Goal: Task Accomplishment & Management: Manage account settings

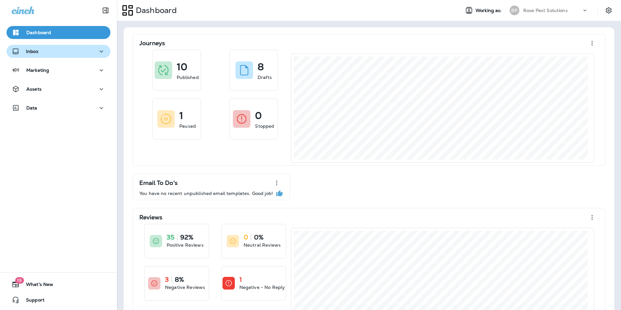
click at [45, 52] on div "Inbox" at bounding box center [59, 51] width 94 height 8
click at [31, 50] on p "Inbox" at bounding box center [32, 51] width 12 height 5
click at [32, 50] on p "Inbox" at bounding box center [32, 51] width 12 height 5
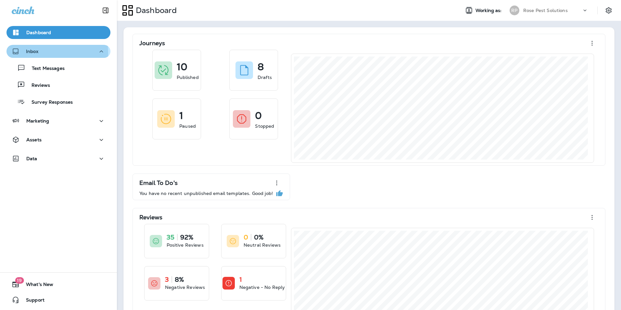
click at [39, 53] on div "Inbox" at bounding box center [59, 51] width 94 height 8
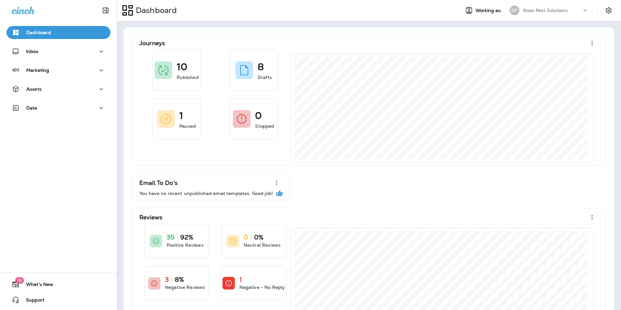
click at [40, 32] on p "Dashboard" at bounding box center [38, 32] width 25 height 5
click at [101, 51] on icon "button" at bounding box center [102, 51] width 8 height 8
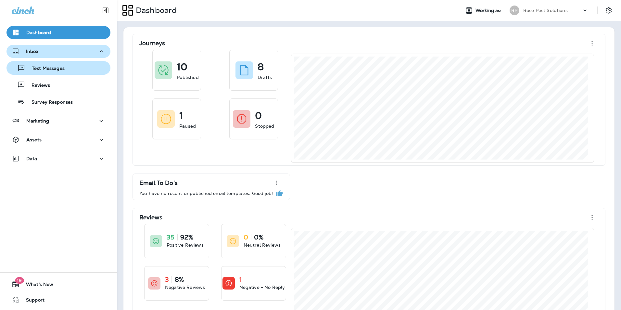
click at [51, 68] on p "Text Messages" at bounding box center [44, 69] width 39 height 6
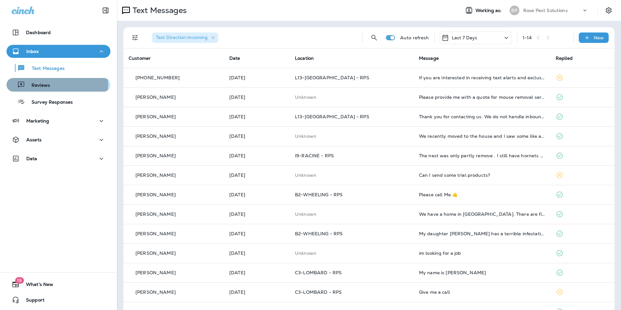
click at [47, 84] on p "Reviews" at bounding box center [37, 86] width 25 height 6
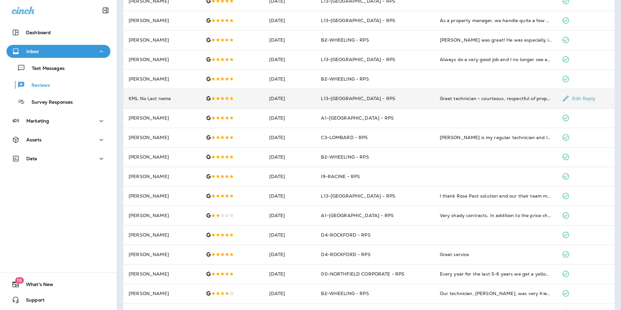
scroll to position [155, 0]
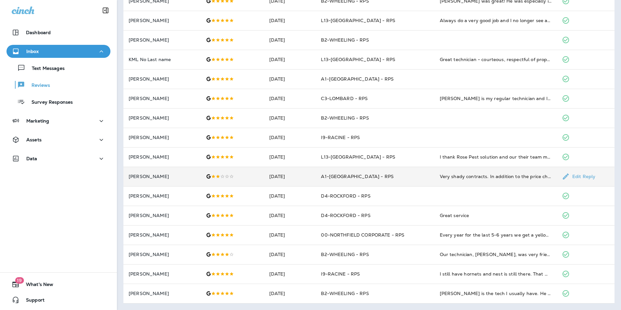
click at [279, 180] on td "[DATE]" at bounding box center [290, 177] width 52 height 20
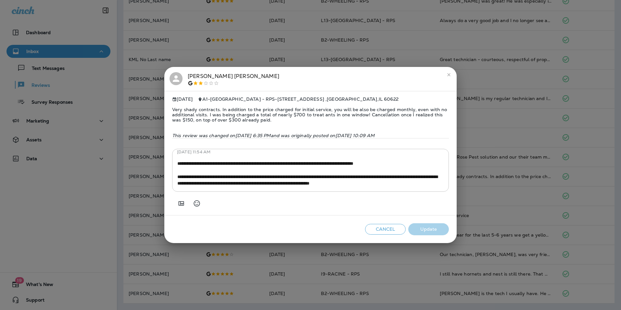
scroll to position [72, 0]
click at [449, 72] on icon "close" at bounding box center [449, 74] width 5 height 5
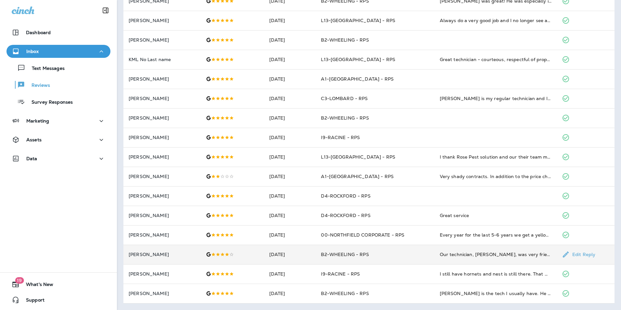
click at [272, 257] on td "[DATE]" at bounding box center [290, 255] width 52 height 20
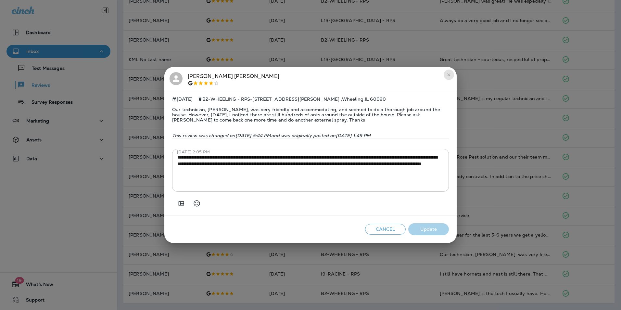
click at [451, 72] on icon "close" at bounding box center [449, 74] width 5 height 5
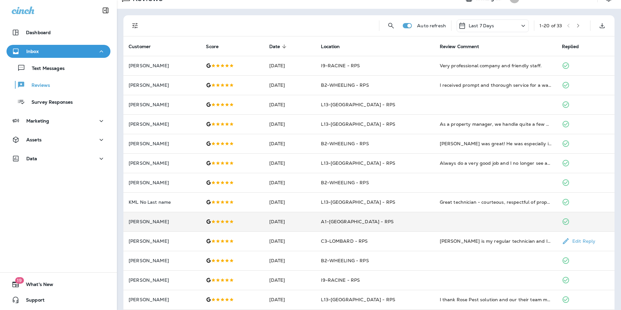
scroll to position [0, 0]
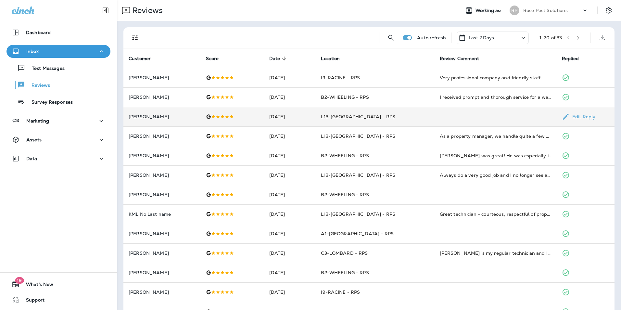
click at [247, 114] on div at bounding box center [232, 116] width 53 height 5
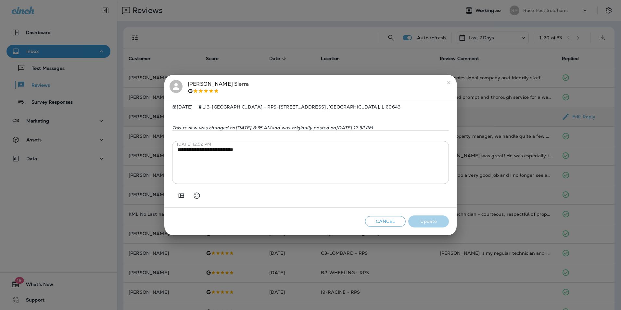
click at [449, 81] on icon "close" at bounding box center [449, 82] width 3 height 3
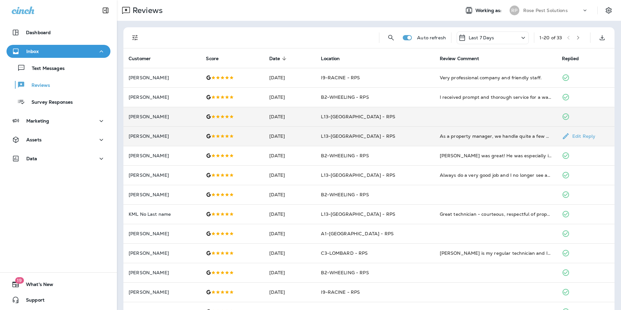
click at [270, 135] on td "[DATE]" at bounding box center [290, 136] width 52 height 20
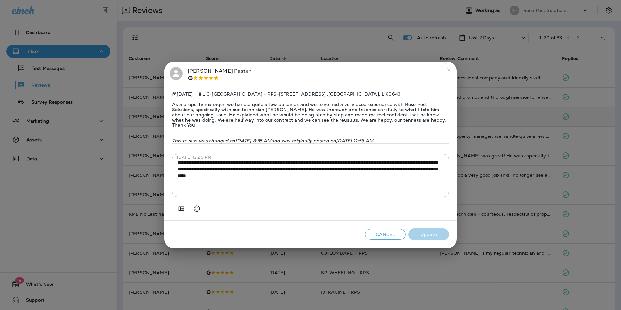
click at [448, 68] on icon "close" at bounding box center [449, 69] width 5 height 5
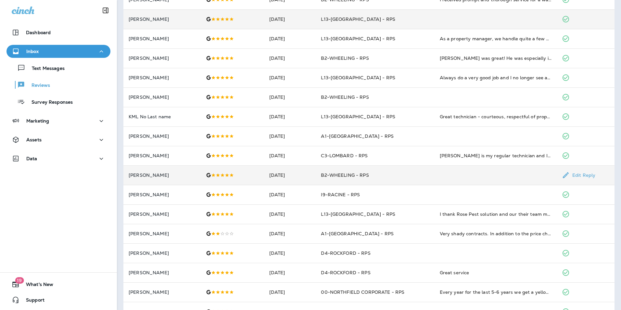
scroll to position [130, 0]
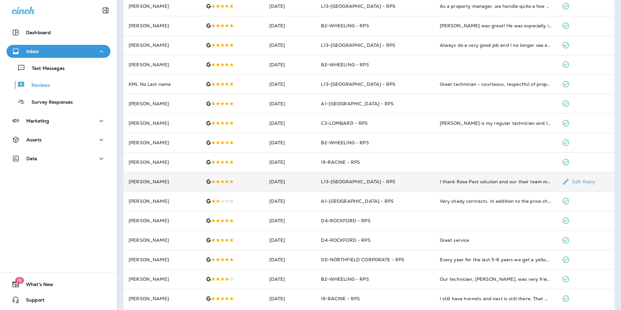
click at [231, 180] on div at bounding box center [232, 181] width 53 height 5
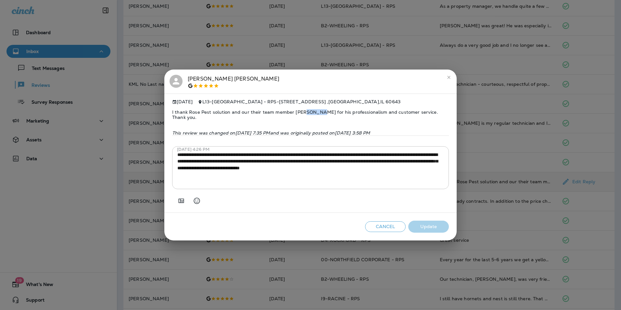
drag, startPoint x: 301, startPoint y: 114, endPoint x: 315, endPoint y: 115, distance: 14.4
click at [315, 115] on span "I thank Rose Pest solution and our their team member [PERSON_NAME] for his prof…" at bounding box center [310, 114] width 277 height 21
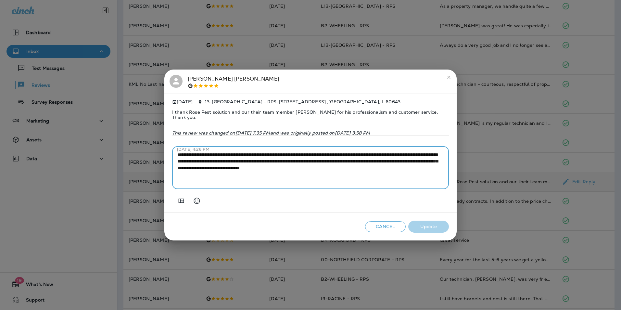
drag, startPoint x: 178, startPoint y: 157, endPoint x: 210, endPoint y: 183, distance: 40.7
click at [210, 184] on textarea "**********" at bounding box center [310, 167] width 267 height 33
click at [206, 179] on textarea "**********" at bounding box center [310, 167] width 267 height 33
click at [190, 174] on textarea "**********" at bounding box center [310, 167] width 267 height 33
drag, startPoint x: 194, startPoint y: 174, endPoint x: 155, endPoint y: 147, distance: 47.3
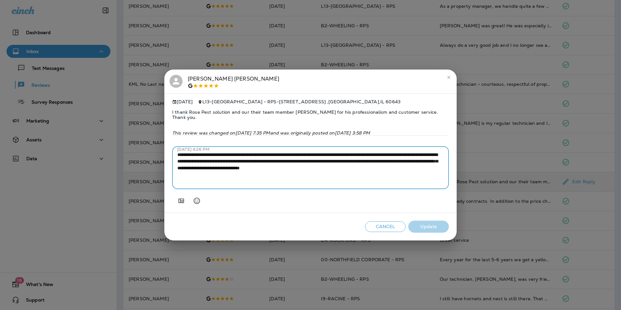
click at [155, 147] on div "**********" at bounding box center [310, 155] width 621 height 310
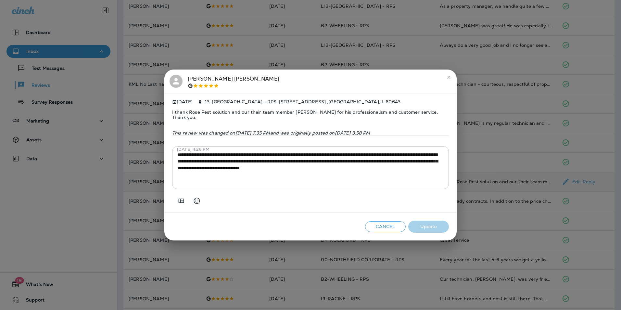
click at [286, 205] on div at bounding box center [310, 198] width 277 height 18
click at [448, 76] on icon "close" at bounding box center [449, 77] width 5 height 5
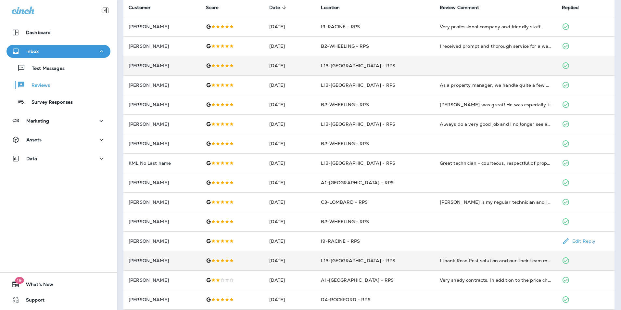
scroll to position [0, 0]
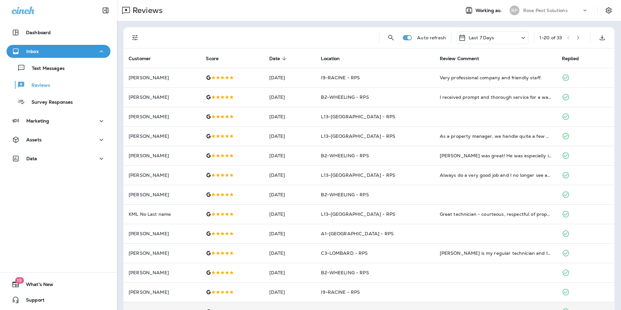
click at [521, 39] on icon at bounding box center [524, 38] width 8 height 8
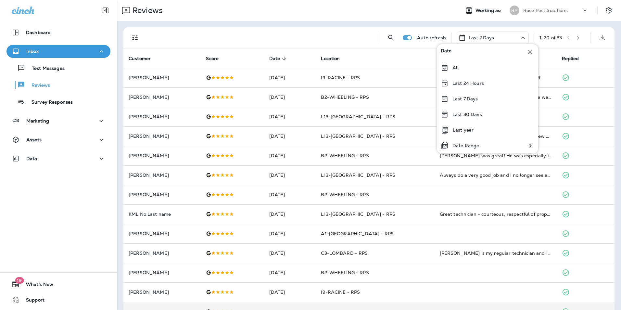
click at [274, 33] on div at bounding box center [260, 37] width 227 height 21
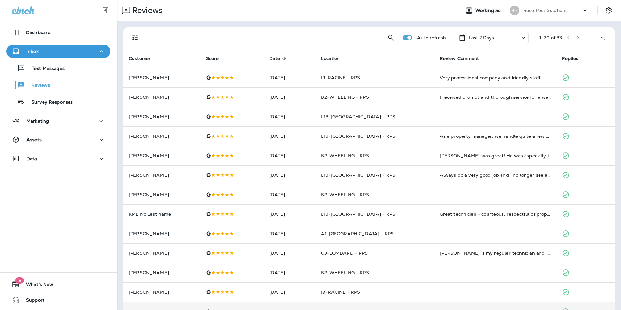
click at [520, 37] on icon at bounding box center [524, 38] width 8 height 8
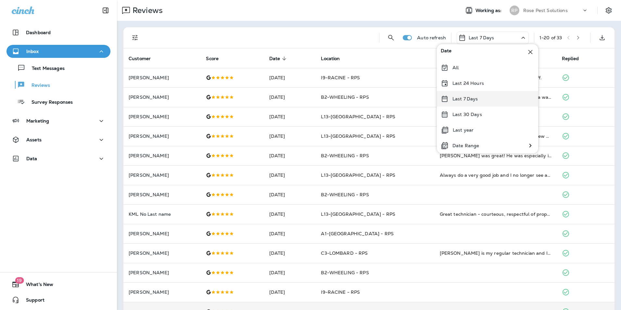
click at [478, 100] on div "Last 7 Days" at bounding box center [487, 99] width 101 height 16
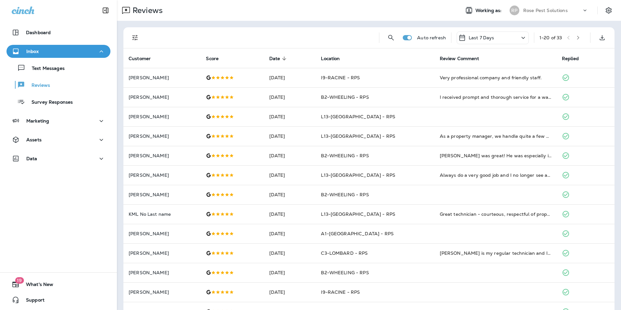
click at [575, 40] on button "button" at bounding box center [579, 38] width 10 height 10
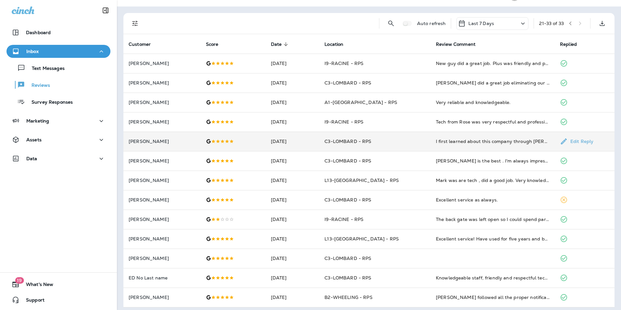
scroll to position [18, 0]
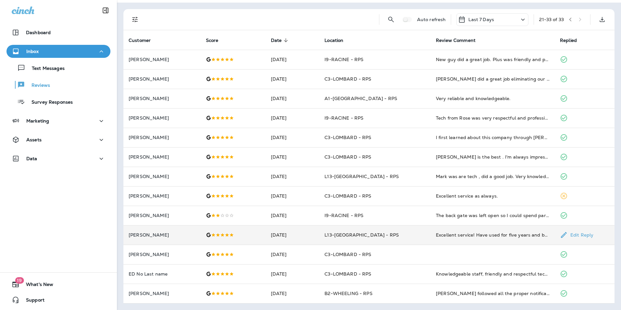
click at [320, 238] on td "[DATE]" at bounding box center [293, 235] width 54 height 20
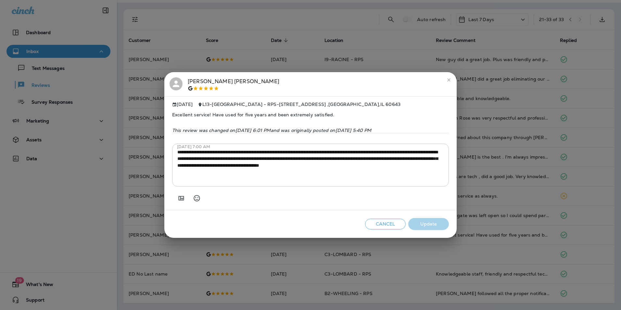
click at [451, 77] on icon "close" at bounding box center [449, 79] width 5 height 5
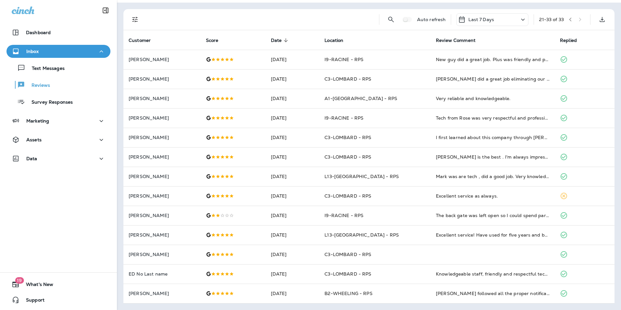
click at [575, 18] on div "21 - 33 of 33" at bounding box center [563, 20] width 46 height 10
